Goal: Information Seeking & Learning: Find specific fact

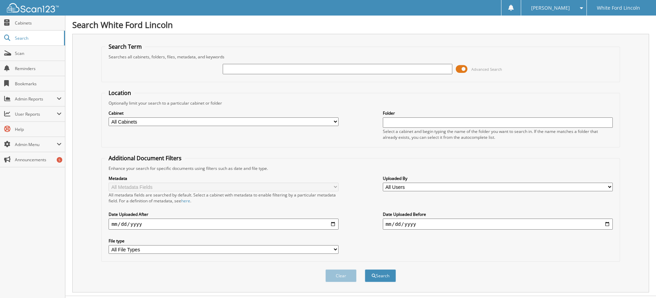
click at [231, 67] on input "text" at bounding box center [338, 69] width 230 height 10
click at [228, 71] on input "text" at bounding box center [338, 69] width 230 height 10
type input "[PERSON_NAME]"
click at [365, 270] on button "Search" at bounding box center [380, 276] width 31 height 13
click at [41, 54] on span "Scan" at bounding box center [38, 53] width 47 height 6
